Goal: Task Accomplishment & Management: Use online tool/utility

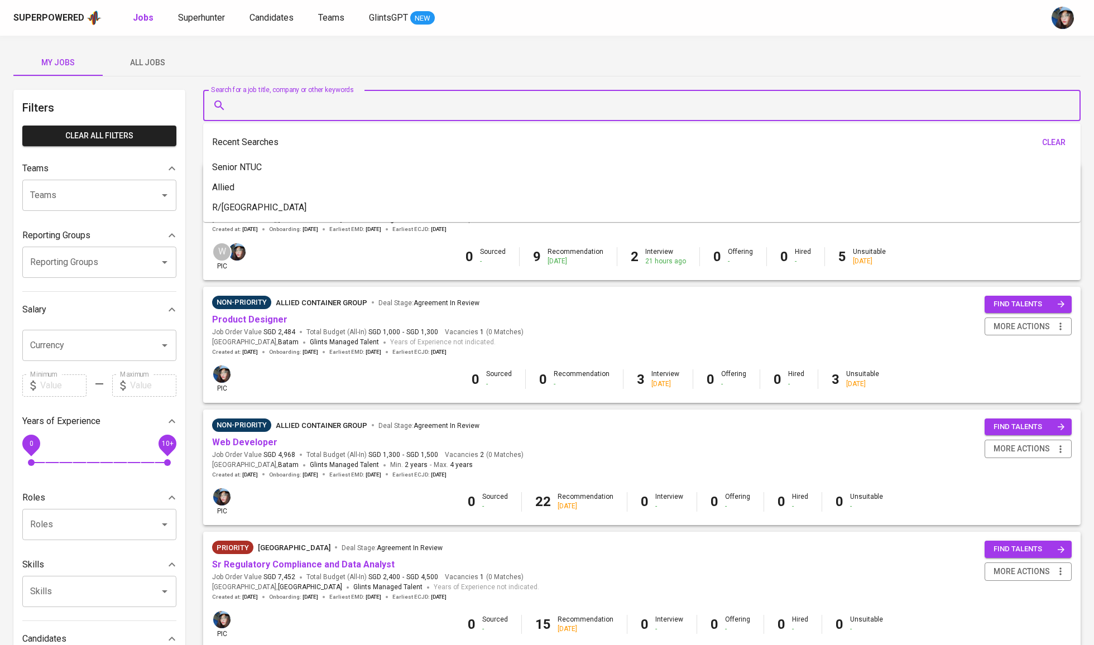
click at [461, 115] on input "Search for a job title, company or other keywords" at bounding box center [645, 105] width 828 height 21
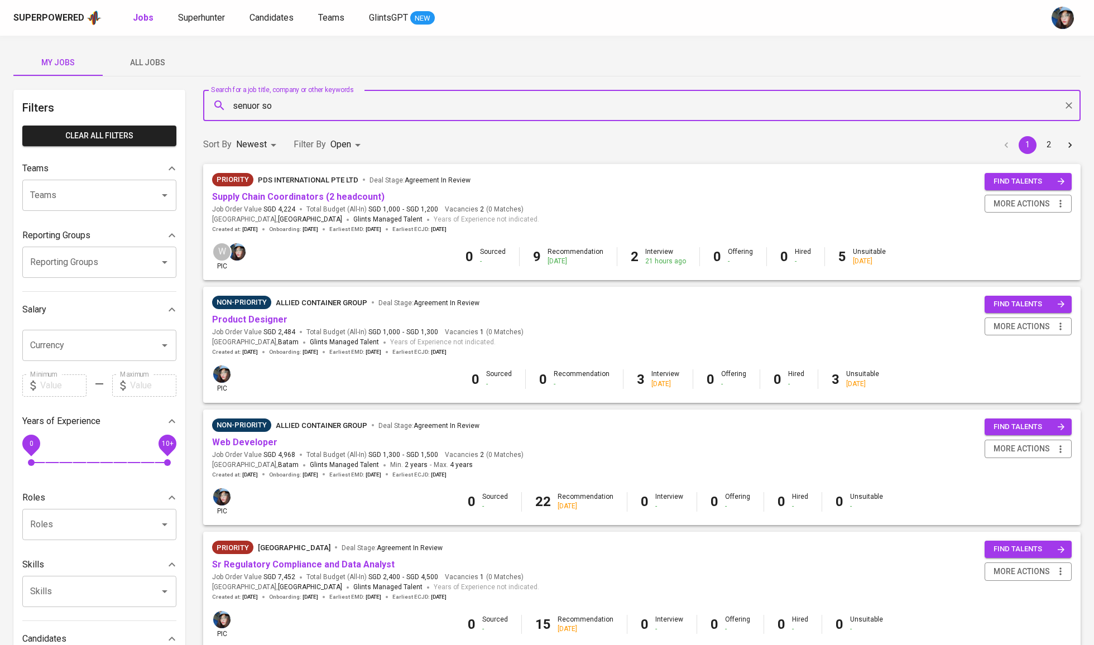
type input "senuor s"
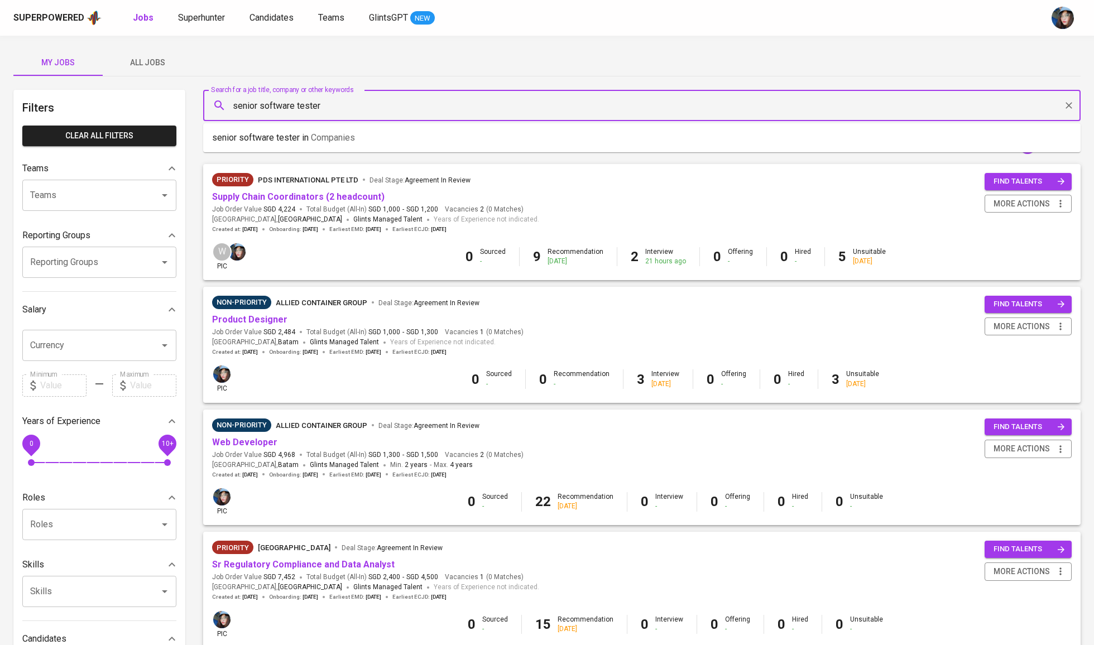
type input "senior software tester"
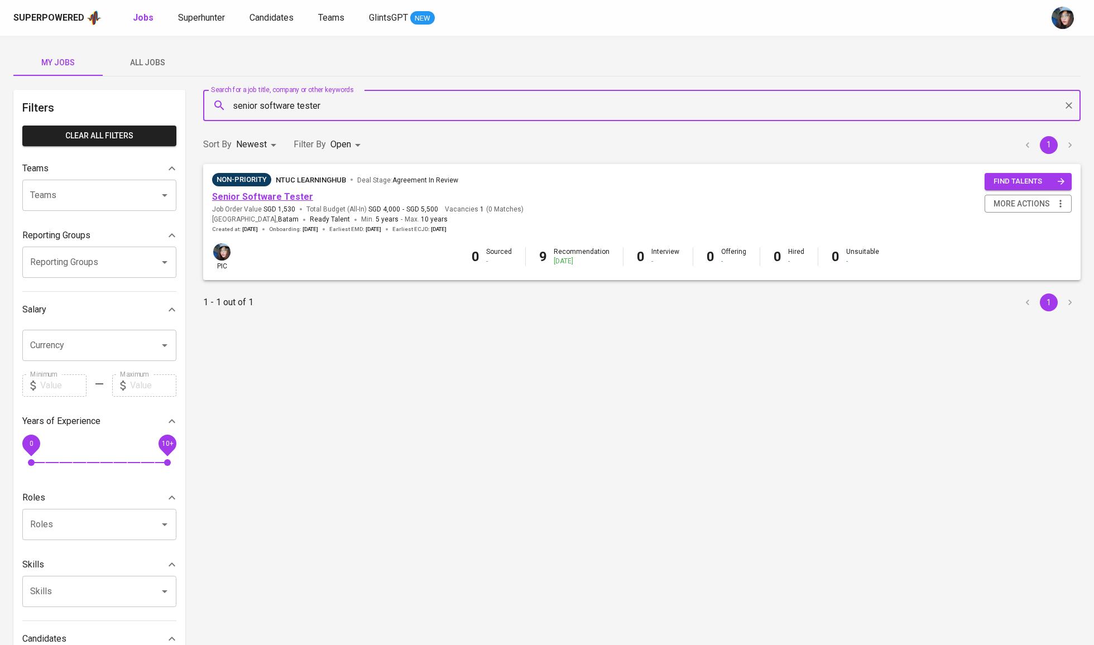
click at [282, 191] on link "Senior Software Tester" at bounding box center [262, 196] width 101 height 11
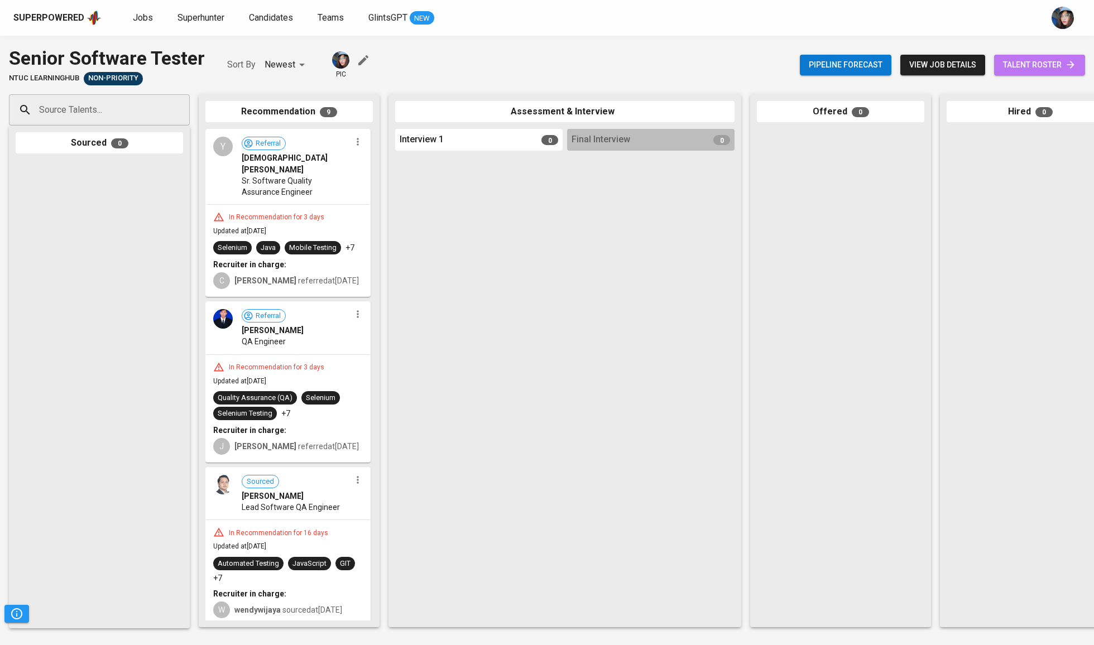
click at [1048, 59] on span "talent roster" at bounding box center [1039, 65] width 73 height 14
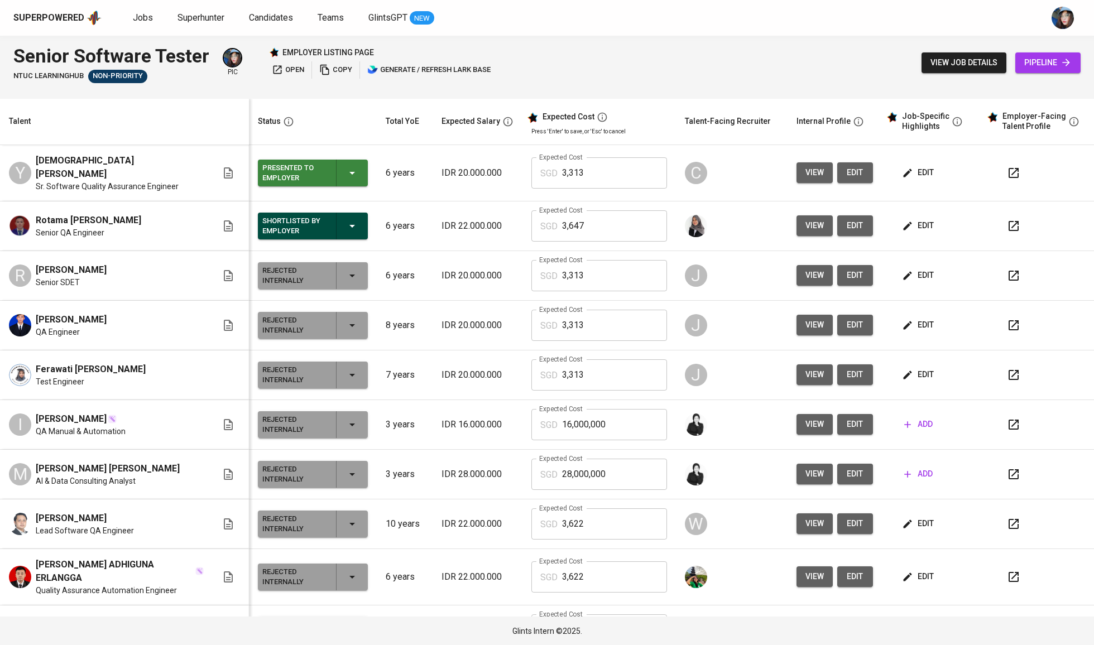
click at [77, 166] on span "[DEMOGRAPHIC_DATA][PERSON_NAME]" at bounding box center [120, 167] width 168 height 27
copy span "[DEMOGRAPHIC_DATA][PERSON_NAME]"
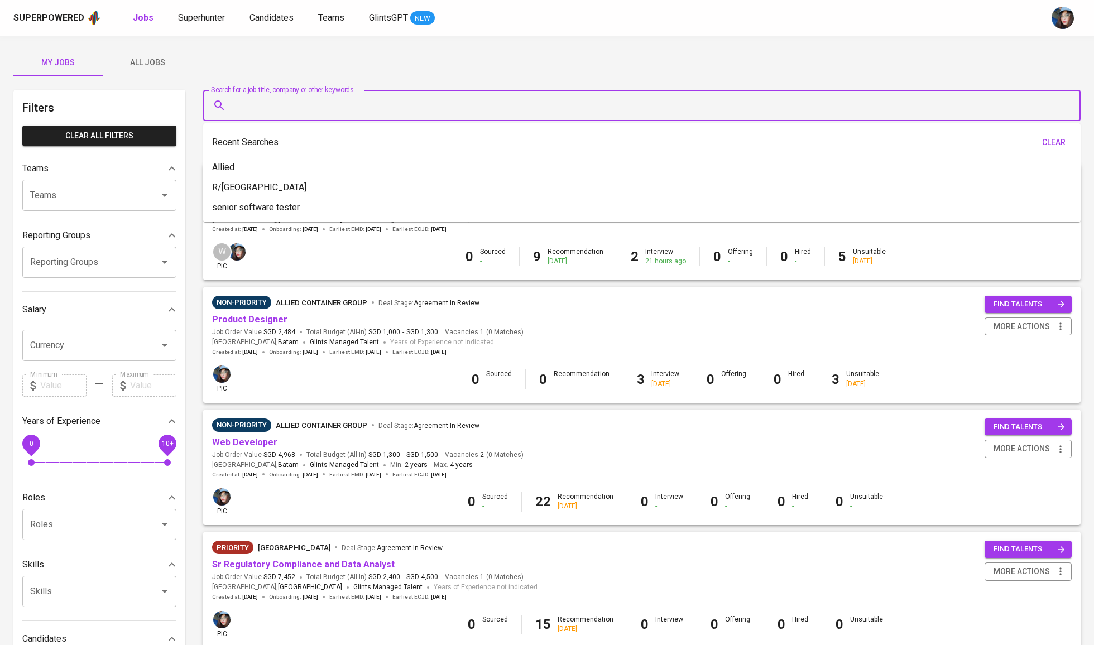
click at [273, 112] on input "Search for a job title, company or other keywords" at bounding box center [645, 105] width 828 height 21
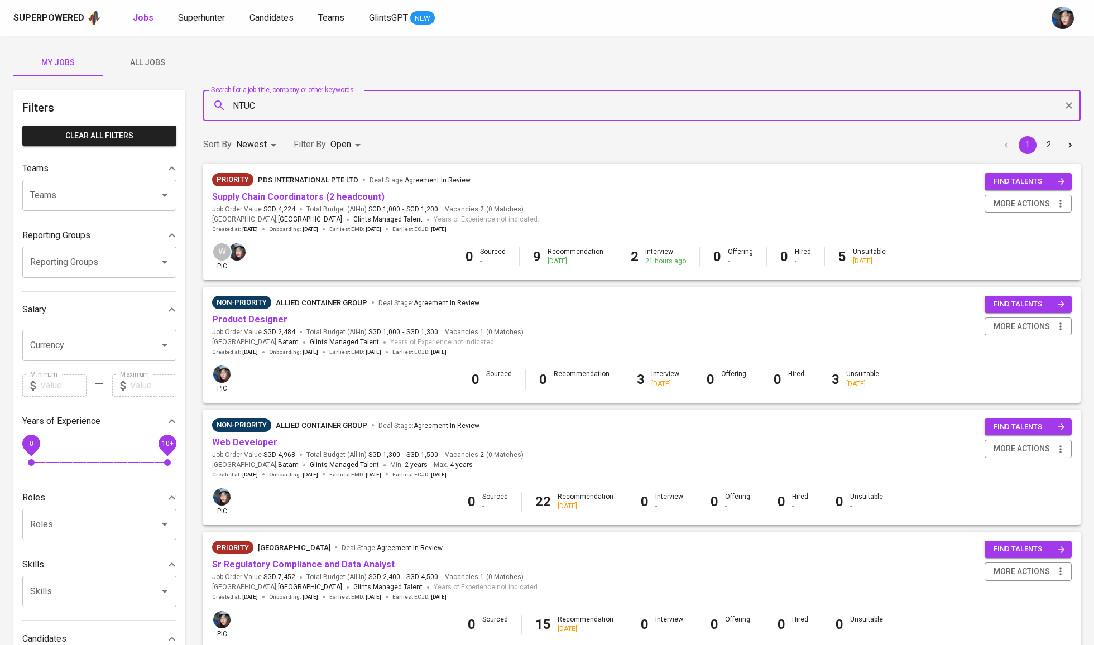
type input "NTUC"
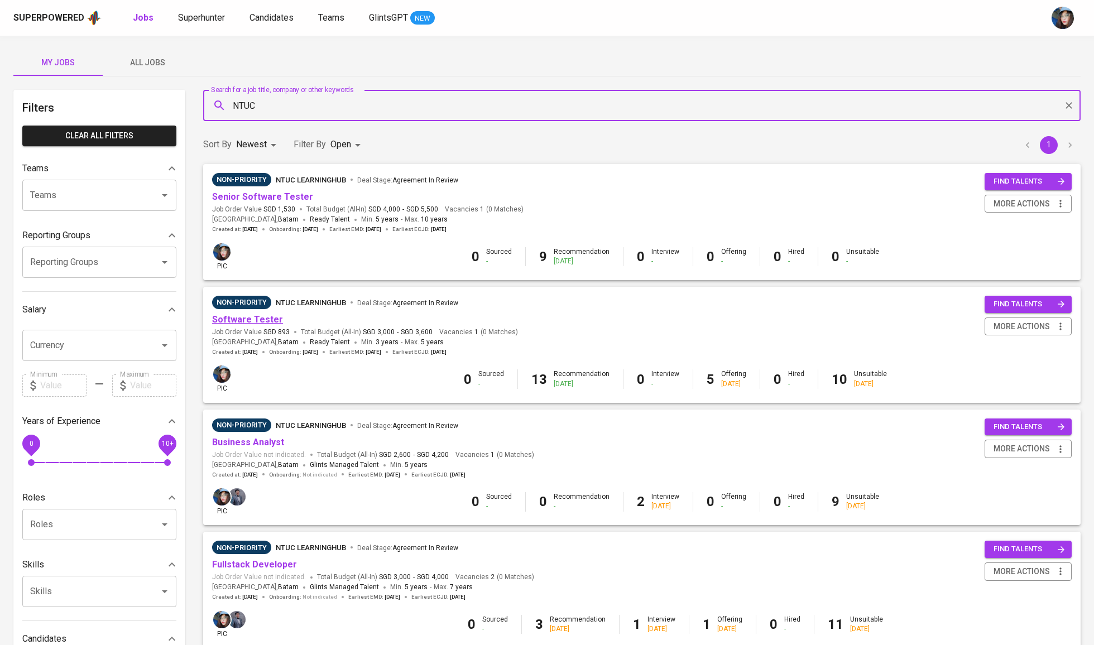
click at [270, 317] on link "Software Tester" at bounding box center [247, 319] width 71 height 11
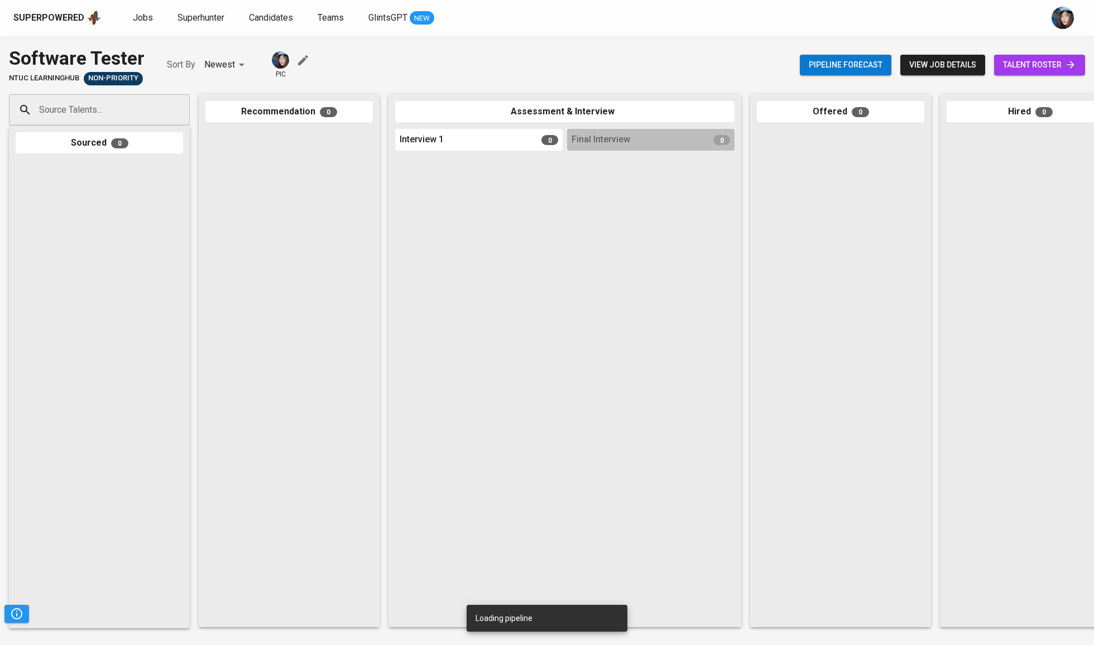
click at [1025, 61] on span "talent roster" at bounding box center [1039, 65] width 73 height 14
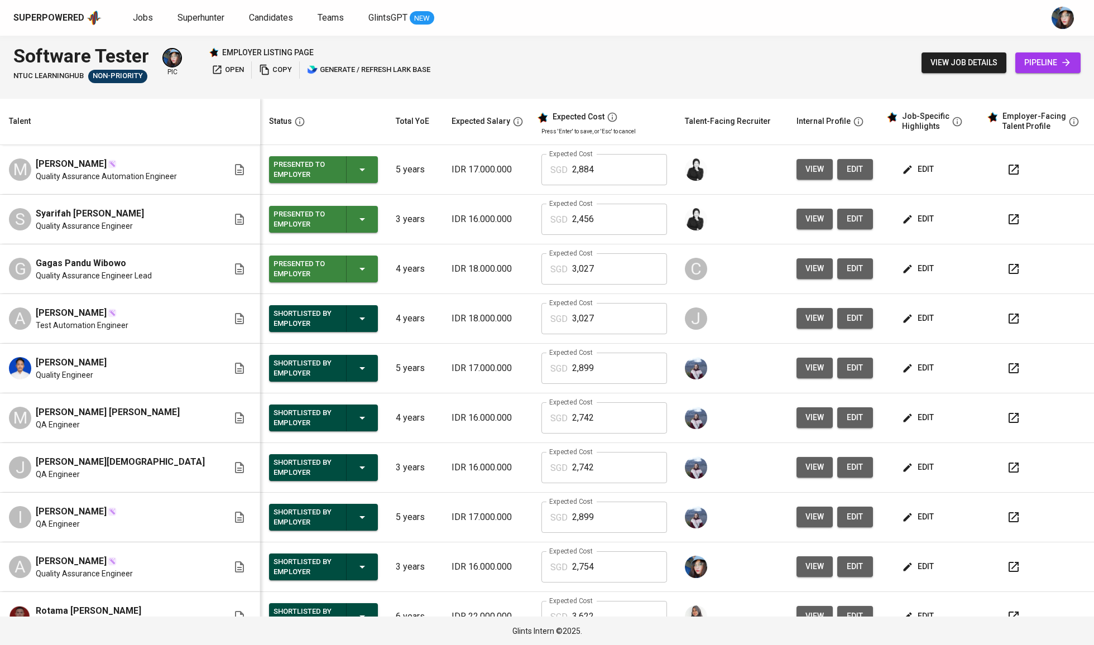
click at [101, 167] on span "Muhammad Fardilah" at bounding box center [71, 163] width 71 height 13
copy span "Muhammad Fardilah"
click at [70, 275] on span "Quality Assurance Engineer Lead" at bounding box center [94, 275] width 116 height 11
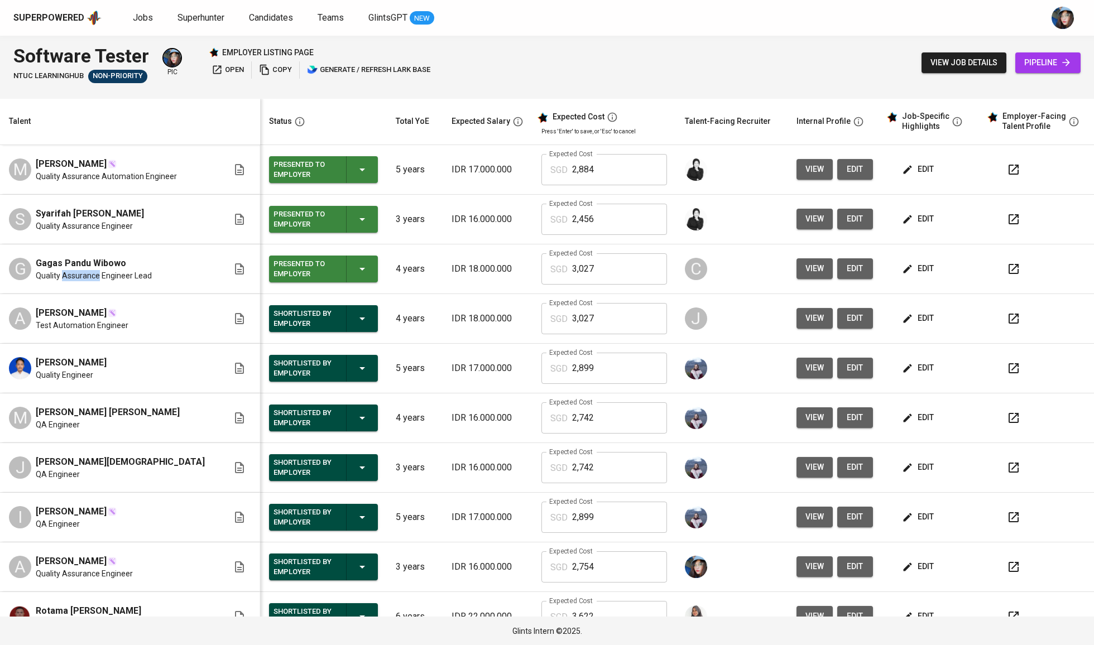
click at [70, 275] on span "Quality Assurance Engineer Lead" at bounding box center [94, 275] width 116 height 11
click at [81, 264] on span "Gagas Pandu Wibowo" at bounding box center [81, 263] width 90 height 13
copy span "Gagas Pandu Wibowo"
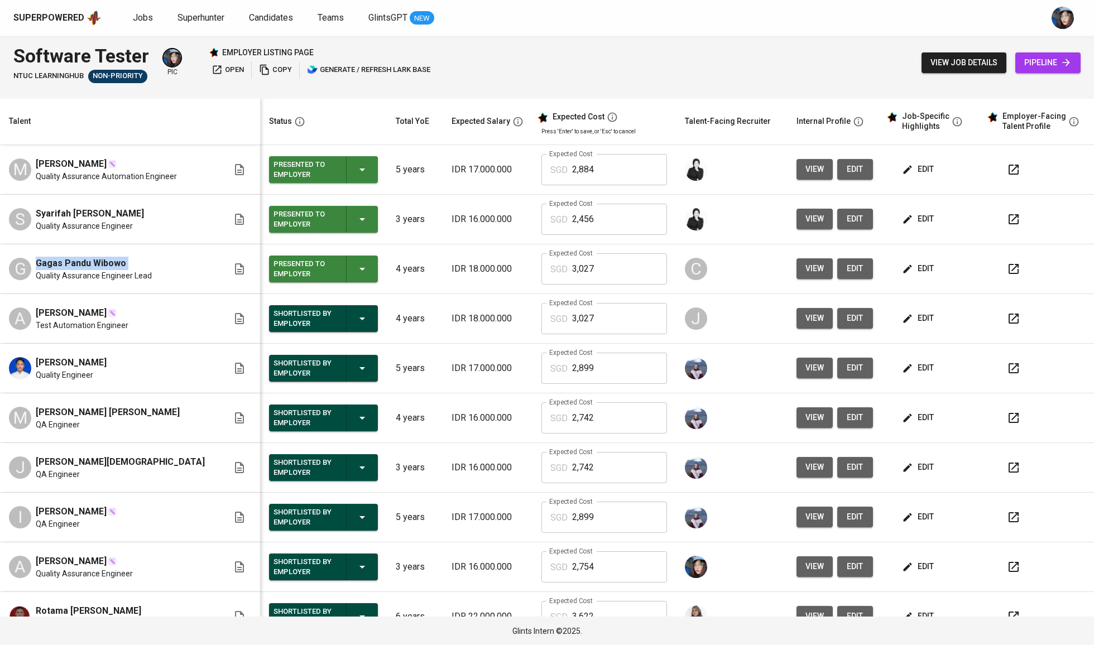
click at [81, 264] on span "Gagas Pandu Wibowo" at bounding box center [81, 263] width 90 height 13
click at [111, 204] on td "S Syarifah Faisa Nurahmani Quality Assurance Engineer" at bounding box center [130, 220] width 260 height 50
click at [112, 206] on td "S Syarifah Faisa Nurahmani Quality Assurance Engineer" at bounding box center [130, 220] width 260 height 50
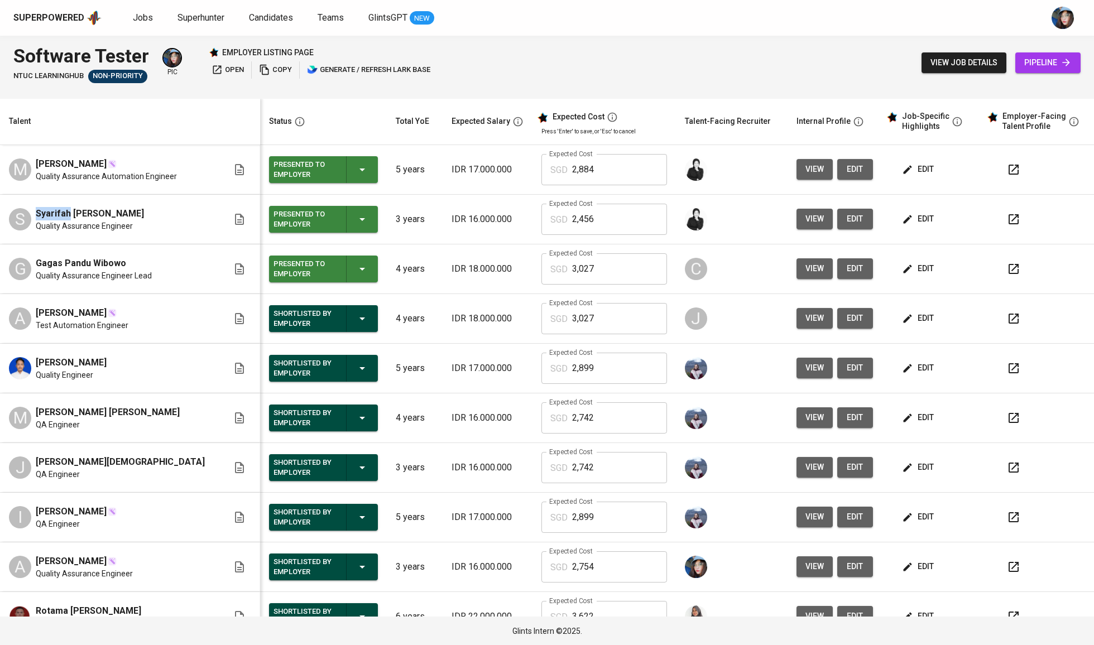
click at [112, 206] on td "S Syarifah Faisa Nurahmani Quality Assurance Engineer" at bounding box center [130, 220] width 260 height 50
copy span "Syarifah Faisa Nurahmani"
click at [104, 170] on span "Muhammad Fardilah" at bounding box center [71, 163] width 71 height 13
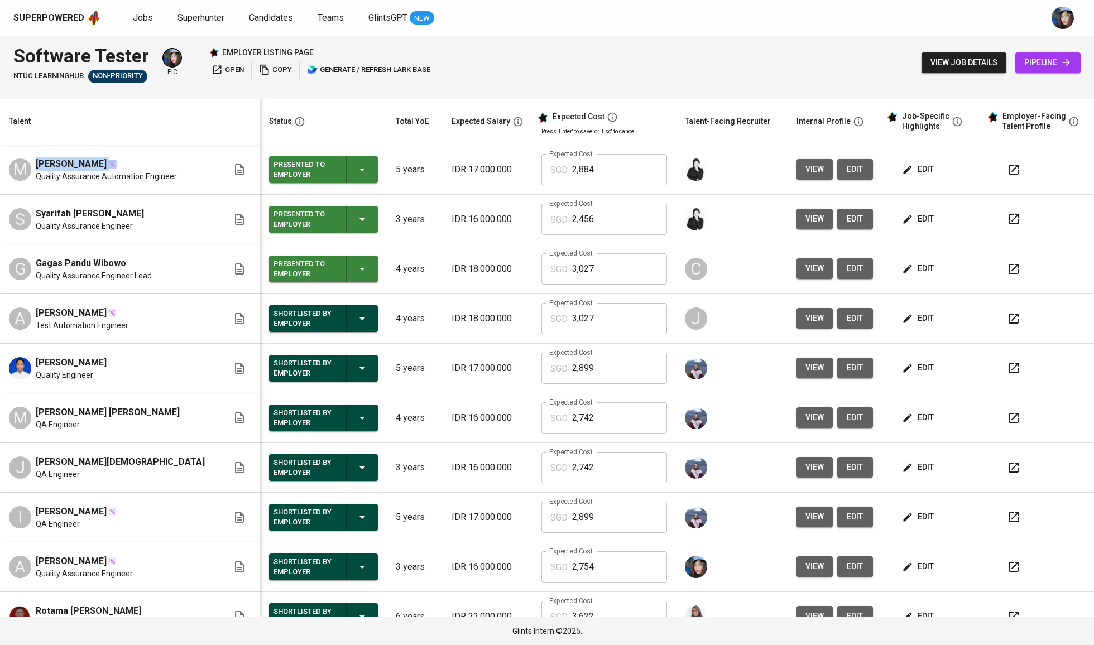
click at [104, 170] on span "Muhammad Fardilah" at bounding box center [71, 163] width 71 height 13
copy span "Muhammad Fardilah"
